Goal: Task Accomplishment & Management: Manage account settings

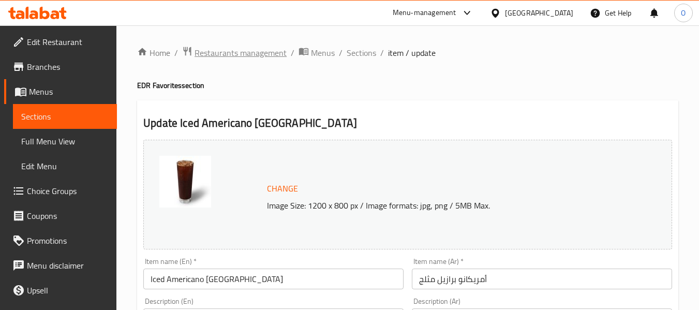
click at [216, 49] on span "Restaurants management" at bounding box center [240, 53] width 92 height 12
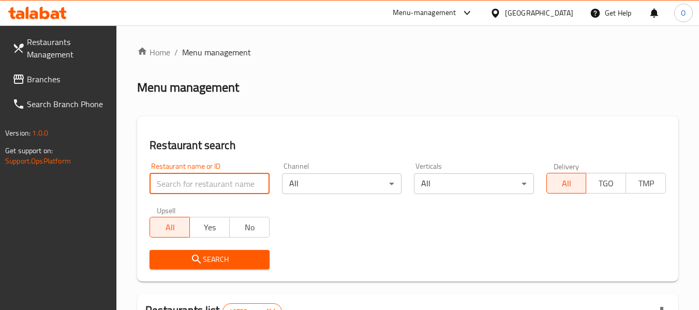
click at [184, 181] on input "search" at bounding box center [208, 183] width 119 height 21
paste input "684202"
type input "684202"
click button "Search" at bounding box center [208, 259] width 119 height 19
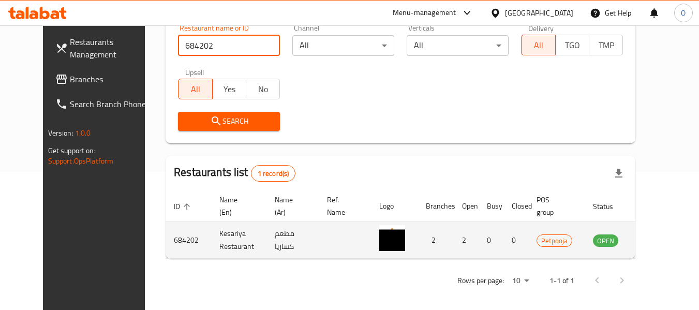
scroll to position [139, 0]
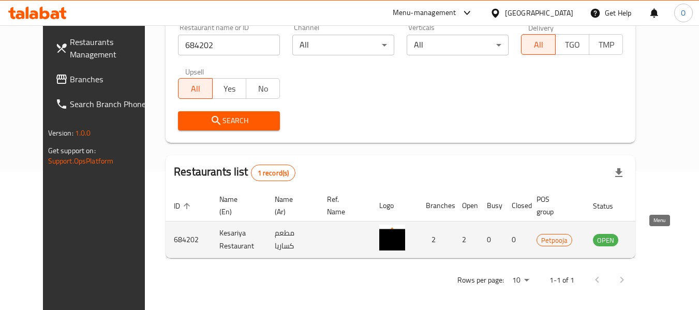
click at [653, 244] on icon "enhanced table" at bounding box center [653, 239] width 12 height 12
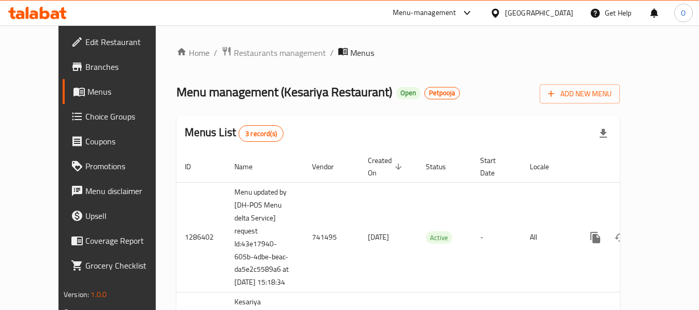
click at [85, 66] on span "Branches" at bounding box center [126, 66] width 82 height 12
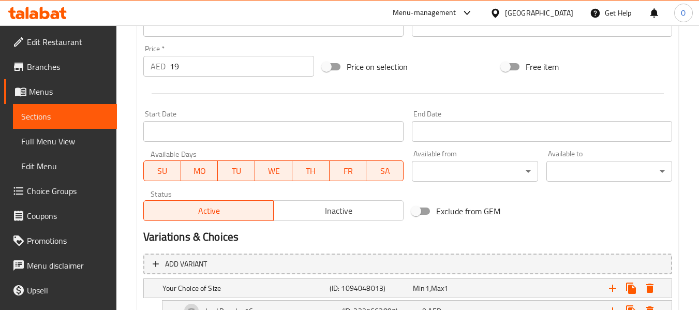
scroll to position [517, 0]
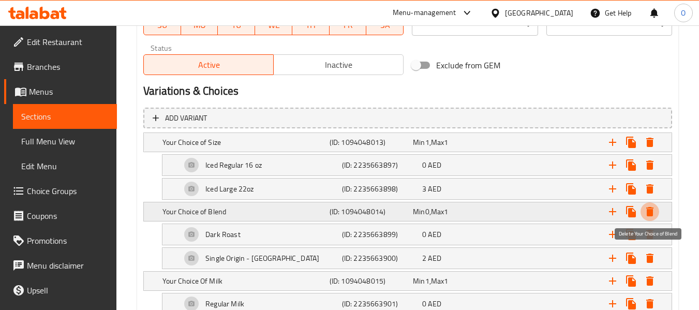
click at [651, 209] on icon "Expand" at bounding box center [649, 211] width 7 height 9
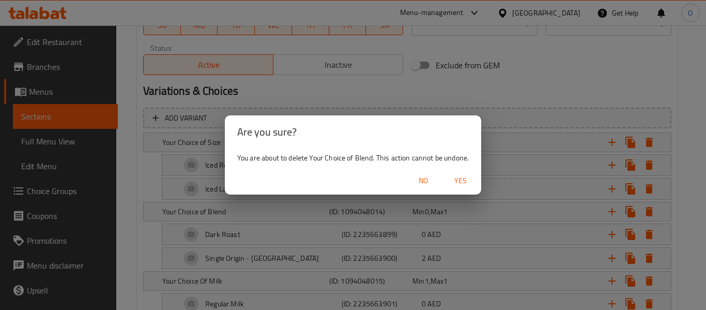
click at [465, 180] on span "Yes" at bounding box center [460, 180] width 25 height 13
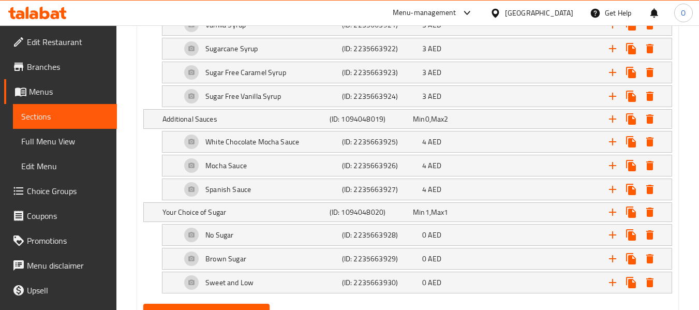
scroll to position [1315, 0]
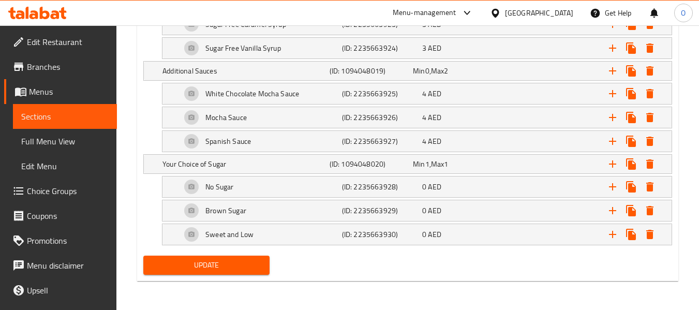
click at [245, 266] on span "Update" at bounding box center [206, 265] width 109 height 13
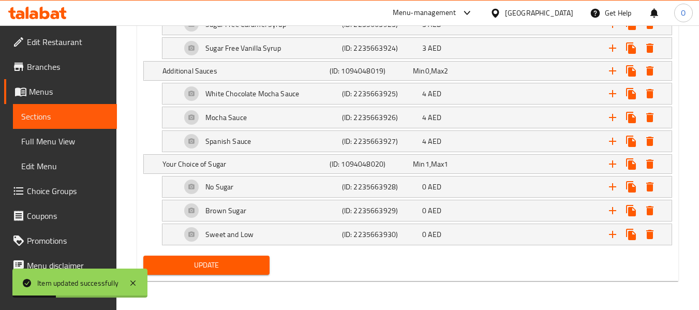
click at [536, 12] on div "[GEOGRAPHIC_DATA]" at bounding box center [539, 12] width 68 height 11
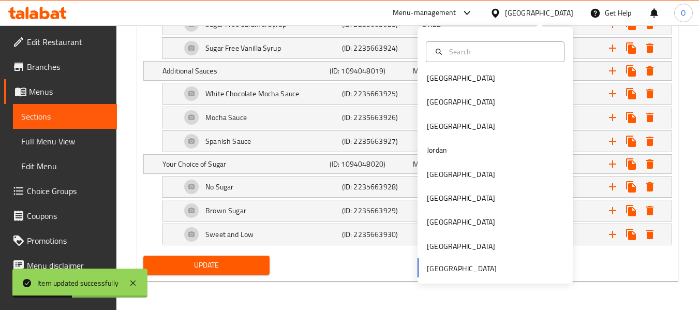
scroll to position [6, 0]
click at [470, 265] on div "[GEOGRAPHIC_DATA] [GEOGRAPHIC_DATA] [GEOGRAPHIC_DATA] [GEOGRAPHIC_DATA] [GEOGRA…" at bounding box center [494, 171] width 155 height 213
click at [468, 265] on div "[GEOGRAPHIC_DATA] [GEOGRAPHIC_DATA] [GEOGRAPHIC_DATA] [GEOGRAPHIC_DATA] [GEOGRA…" at bounding box center [494, 171] width 155 height 213
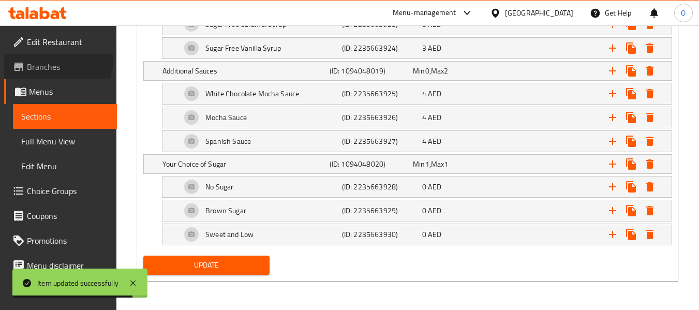
click at [49, 58] on link "Branches" at bounding box center [60, 66] width 113 height 25
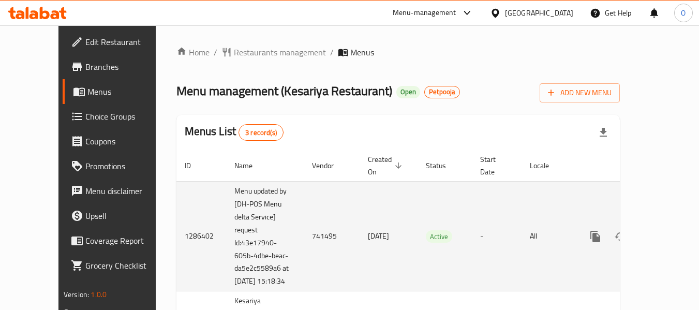
scroll to position [102, 0]
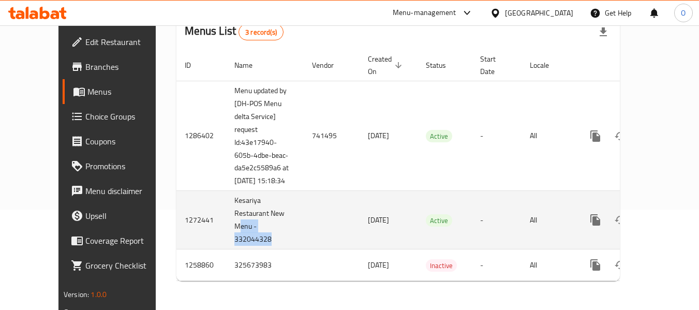
drag, startPoint x: 237, startPoint y: 240, endPoint x: 198, endPoint y: 224, distance: 42.4
click at [226, 224] on td "Kesariya Restaurant New Menu - 332044328" at bounding box center [265, 220] width 78 height 58
click at [226, 220] on td "Kesariya Restaurant New Menu - 332044328" at bounding box center [265, 220] width 78 height 58
click at [226, 217] on td "Kesariya Restaurant New Menu - 332044328" at bounding box center [265, 220] width 78 height 58
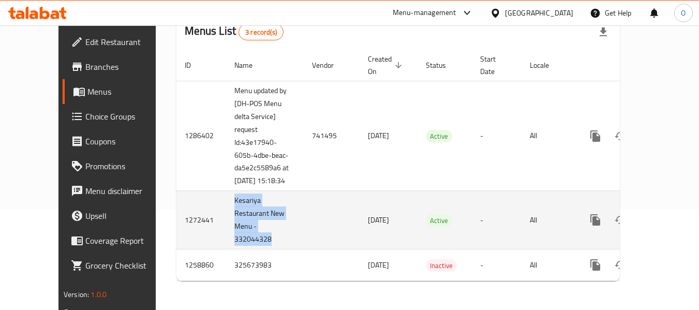
click at [226, 217] on td "Kesariya Restaurant New Menu - 332044328" at bounding box center [265, 220] width 78 height 58
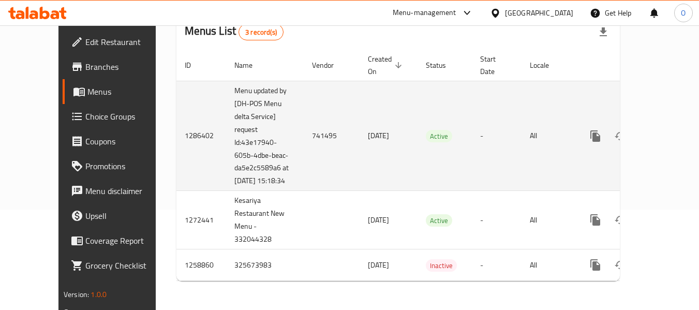
click at [304, 131] on td "741495" at bounding box center [332, 136] width 56 height 110
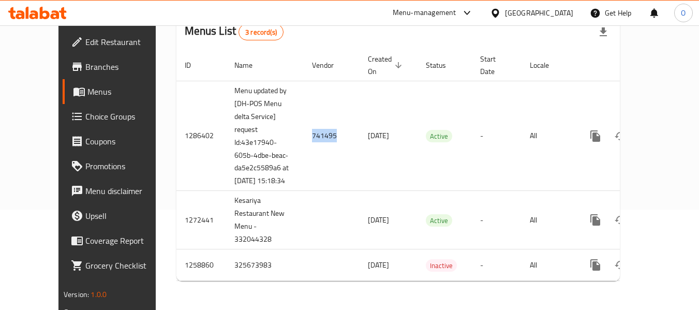
copy td "741495"
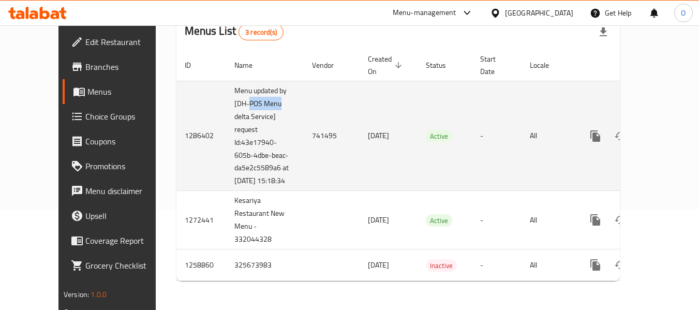
drag, startPoint x: 211, startPoint y: 90, endPoint x: 246, endPoint y: 93, distance: 34.8
click at [246, 93] on td "Menu updated by [DH-POS Menu delta Service] request Id:43e17940-605b-4dbe-beac-…" at bounding box center [265, 136] width 78 height 110
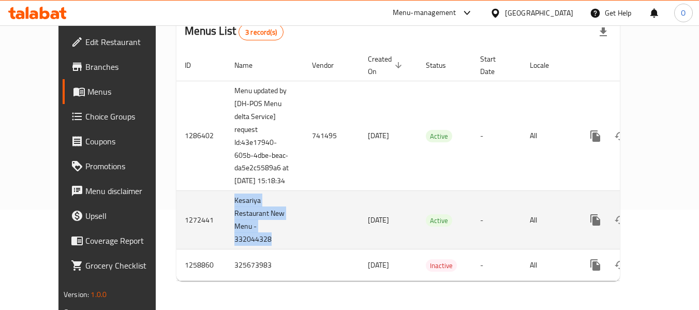
drag, startPoint x: 232, startPoint y: 246, endPoint x: 195, endPoint y: 200, distance: 58.9
click at [226, 200] on td "Kesariya Restaurant New Menu - 332044328" at bounding box center [265, 220] width 78 height 58
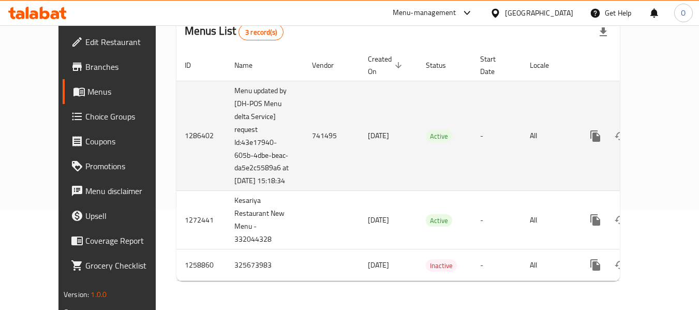
click at [226, 155] on td "Menu updated by [DH-POS Menu delta Service] request Id:43e17940-605b-4dbe-beac-…" at bounding box center [265, 136] width 78 height 110
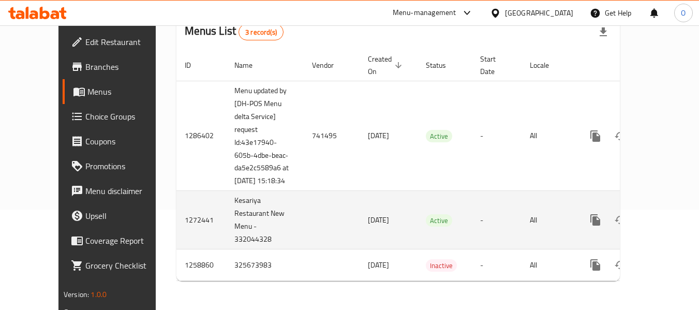
click at [226, 211] on td "Kesariya Restaurant New Menu - 332044328" at bounding box center [265, 220] width 78 height 58
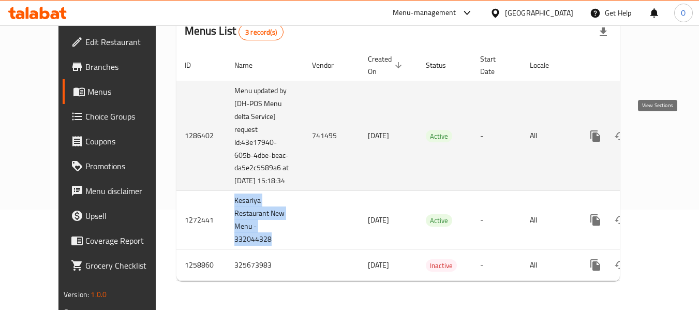
click at [663, 130] on icon "enhanced table" at bounding box center [669, 136] width 12 height 12
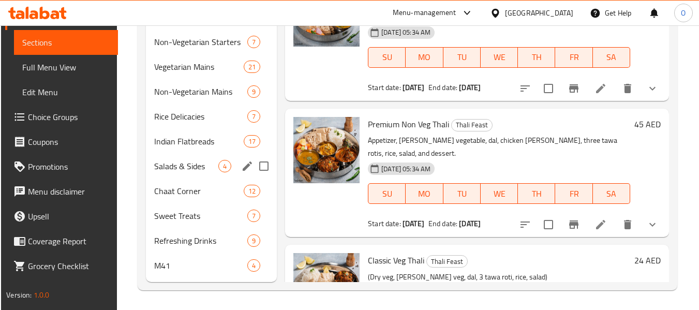
scroll to position [314, 0]
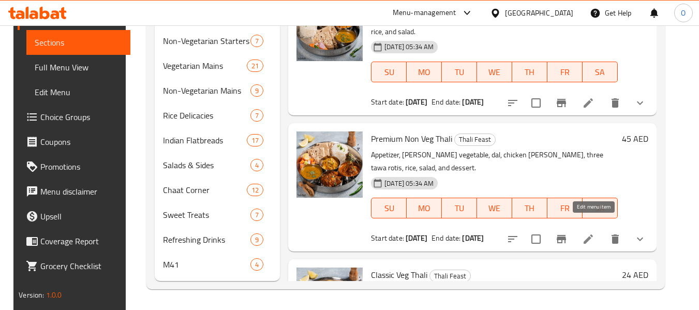
click at [593, 234] on icon at bounding box center [587, 238] width 9 height 9
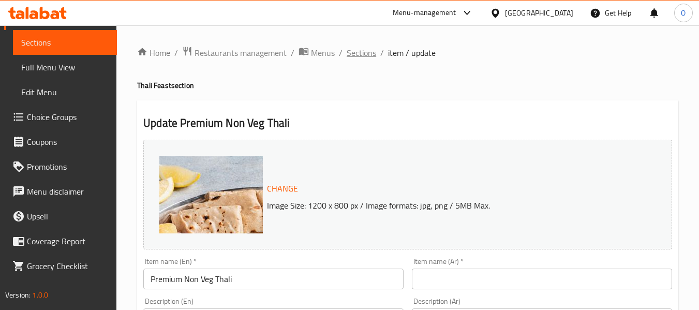
click at [359, 55] on span "Sections" at bounding box center [360, 53] width 29 height 12
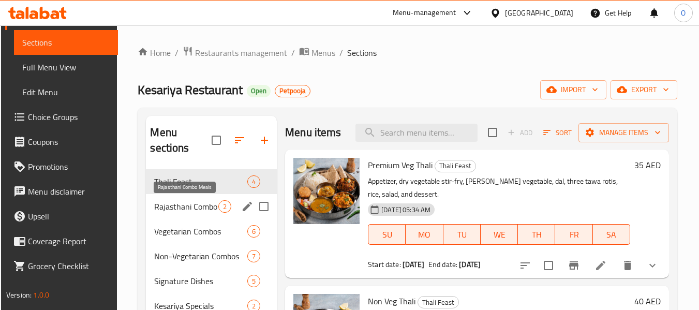
click at [214, 202] on span "Rajasthani Combo Meals" at bounding box center [186, 206] width 64 height 12
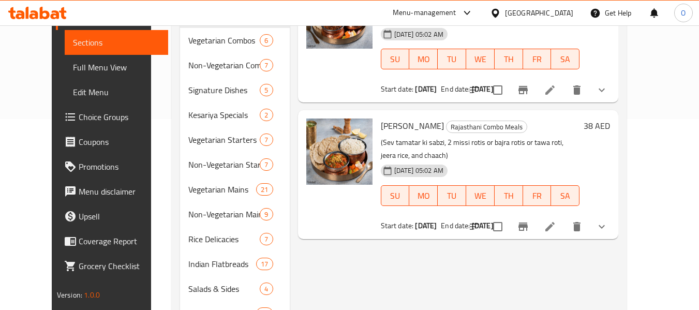
scroll to position [207, 0]
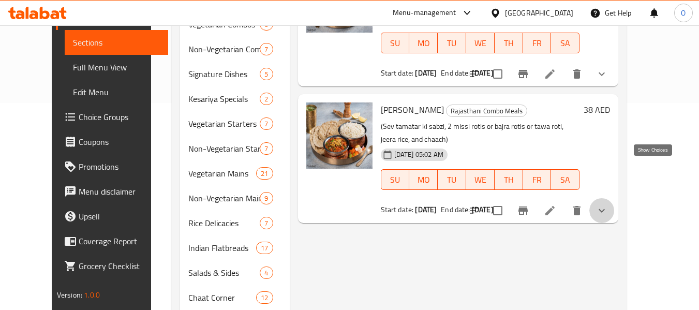
click at [608, 204] on icon "show more" at bounding box center [601, 210] width 12 height 12
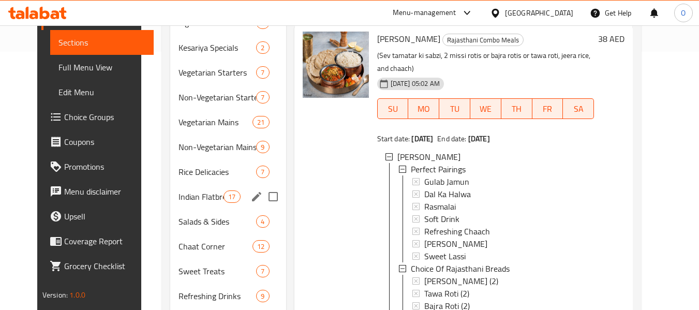
scroll to position [314, 0]
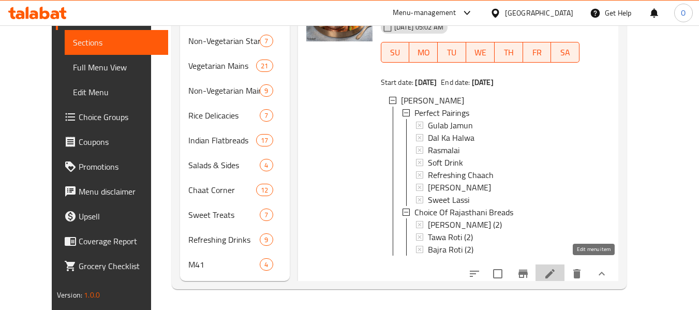
click at [556, 267] on icon at bounding box center [549, 273] width 12 height 12
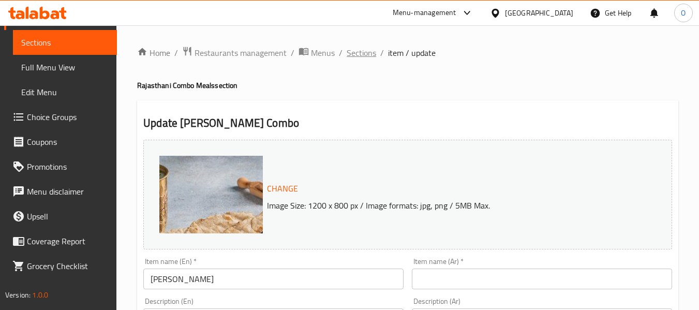
click at [356, 53] on span "Sections" at bounding box center [360, 53] width 29 height 12
